Goal: Navigation & Orientation: Find specific page/section

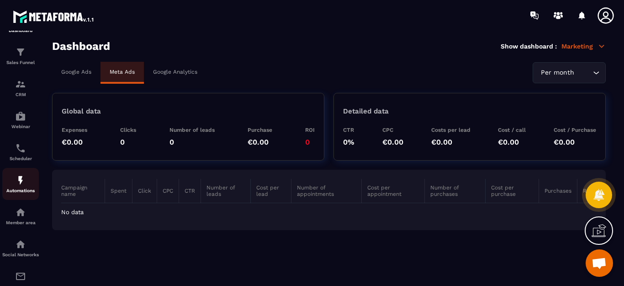
scroll to position [46, 0]
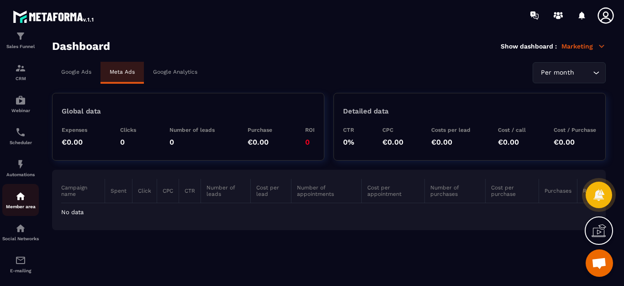
click at [20, 197] on img at bounding box center [20, 196] width 11 height 11
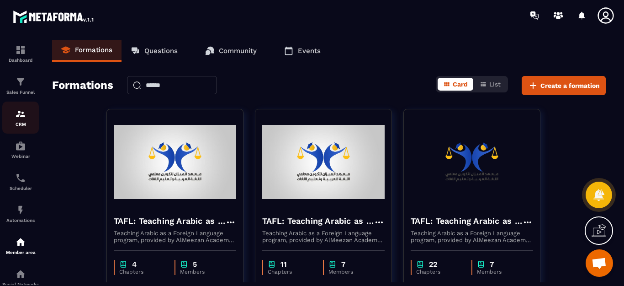
click at [24, 116] on img at bounding box center [20, 113] width 11 height 11
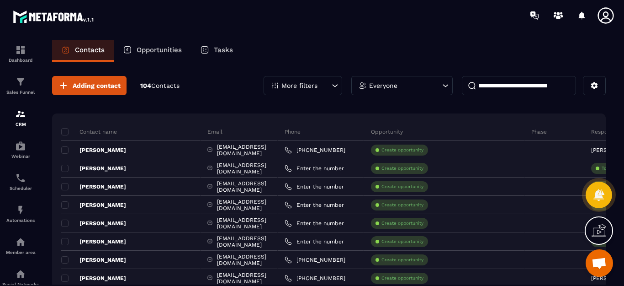
click at [227, 50] on p "Tasks" at bounding box center [223, 50] width 19 height 8
